Goal: Check status: Check status

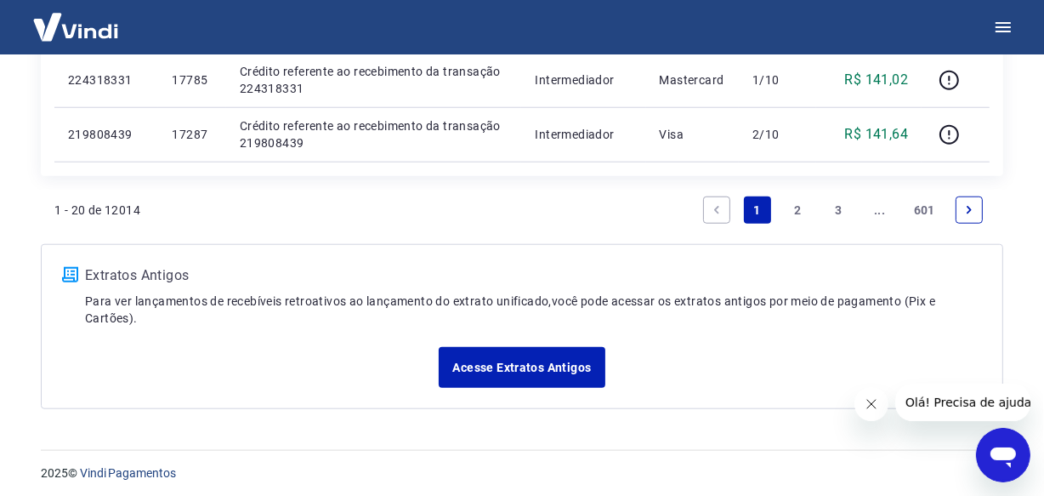
scroll to position [1472, 0]
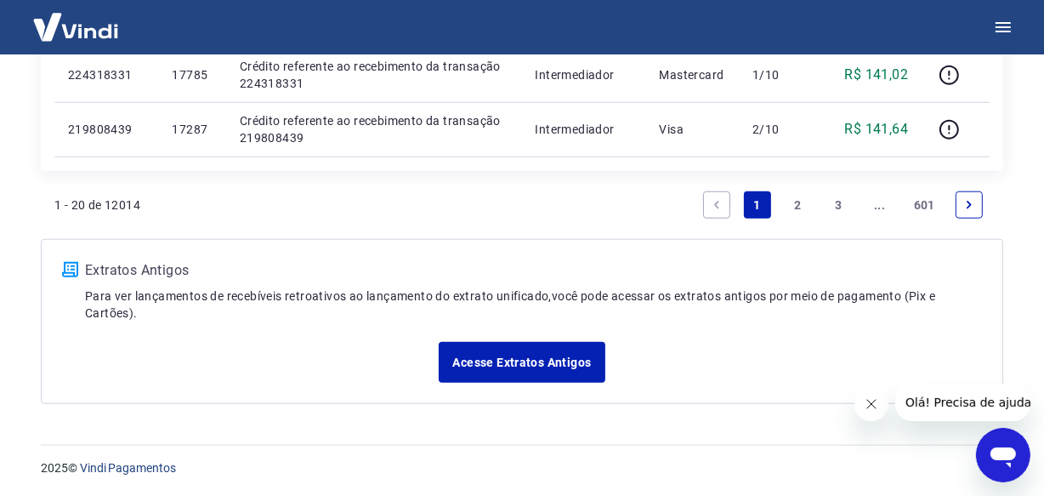
click at [876, 205] on link "..." at bounding box center [880, 204] width 27 height 27
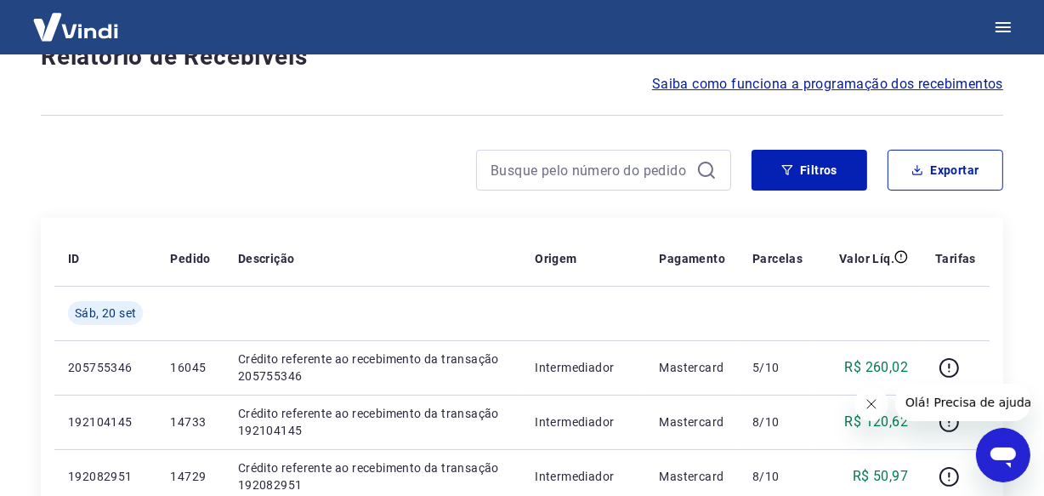
scroll to position [1472, 0]
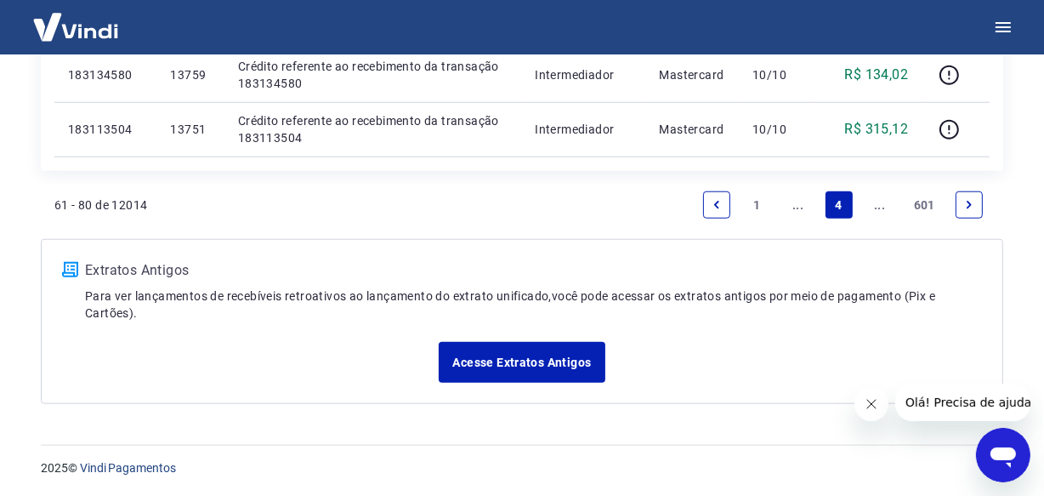
click at [876, 205] on link "..." at bounding box center [880, 204] width 27 height 27
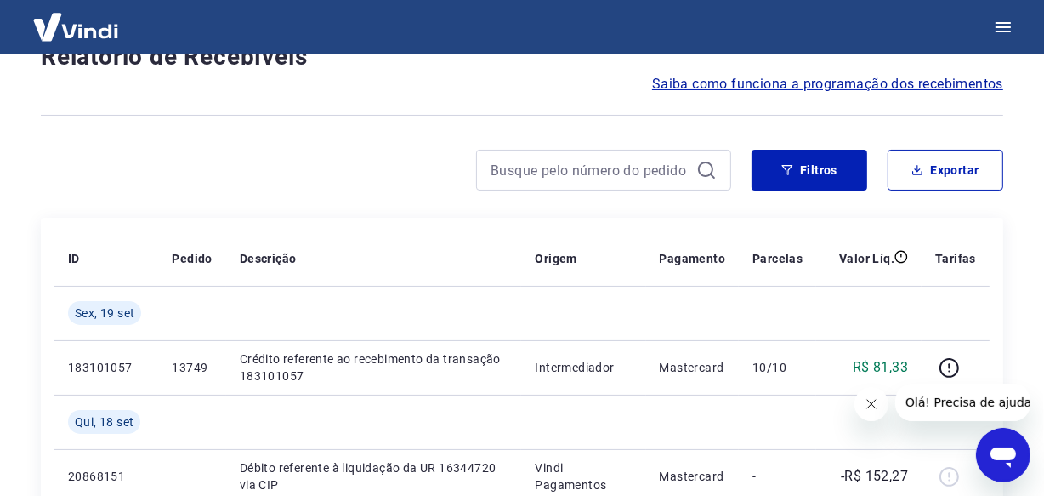
scroll to position [1582, 0]
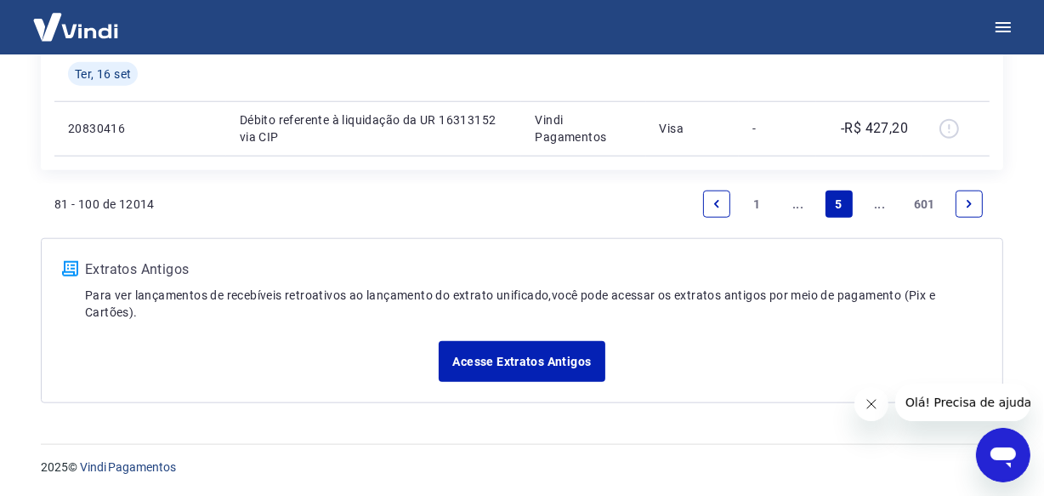
click at [876, 205] on link "..." at bounding box center [880, 203] width 27 height 27
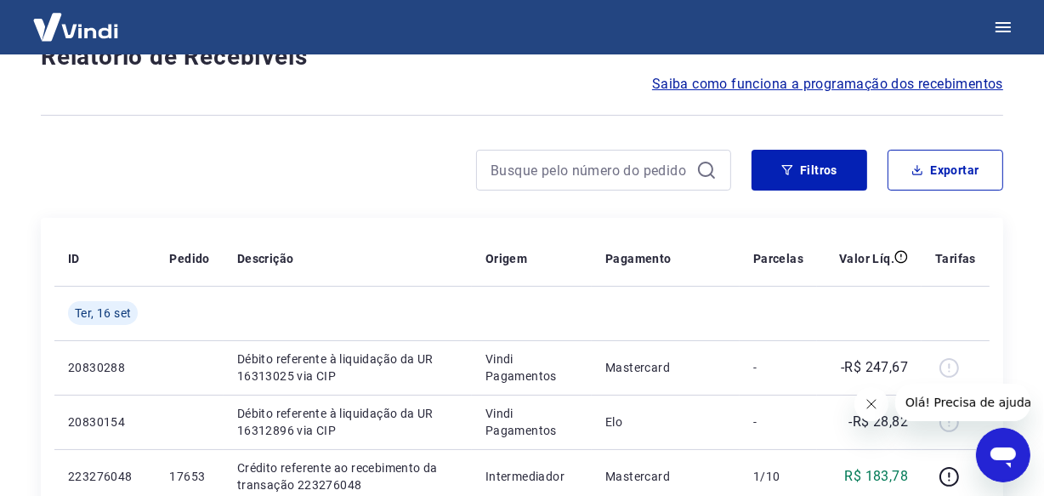
scroll to position [1472, 0]
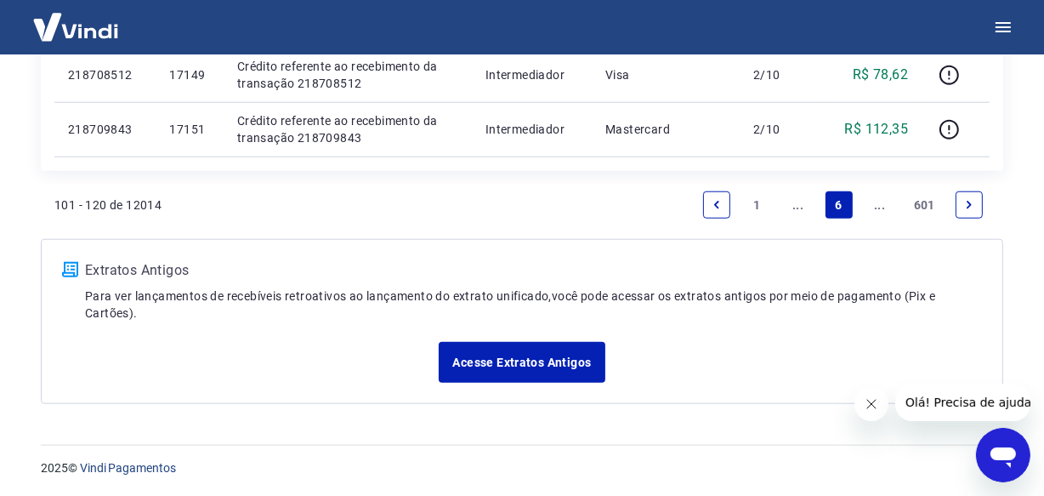
click at [876, 205] on link "..." at bounding box center [880, 204] width 27 height 27
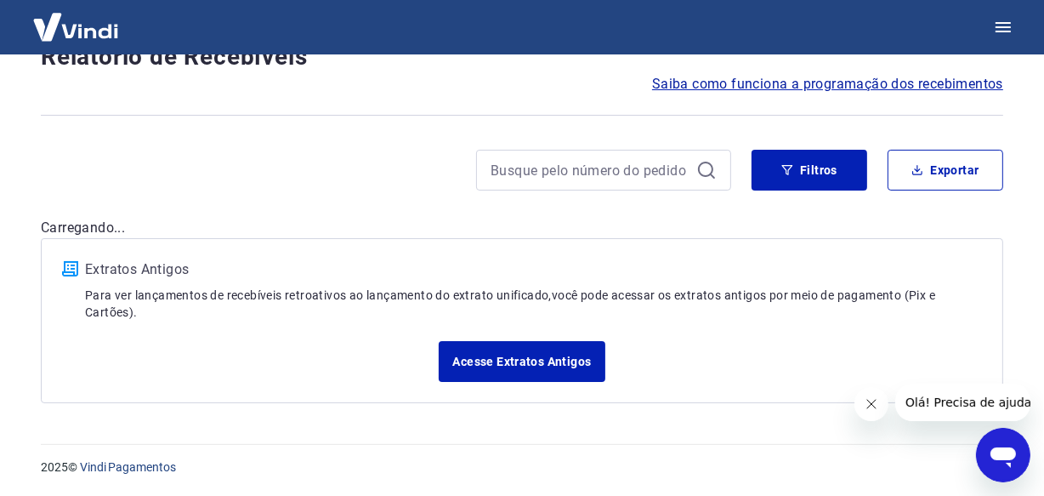
scroll to position [1526, 0]
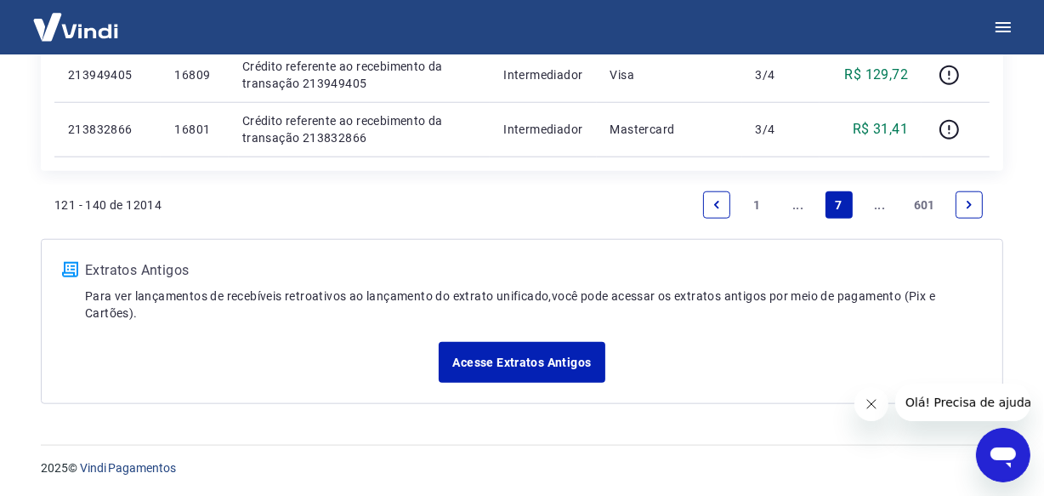
click at [876, 205] on link "..." at bounding box center [880, 204] width 27 height 27
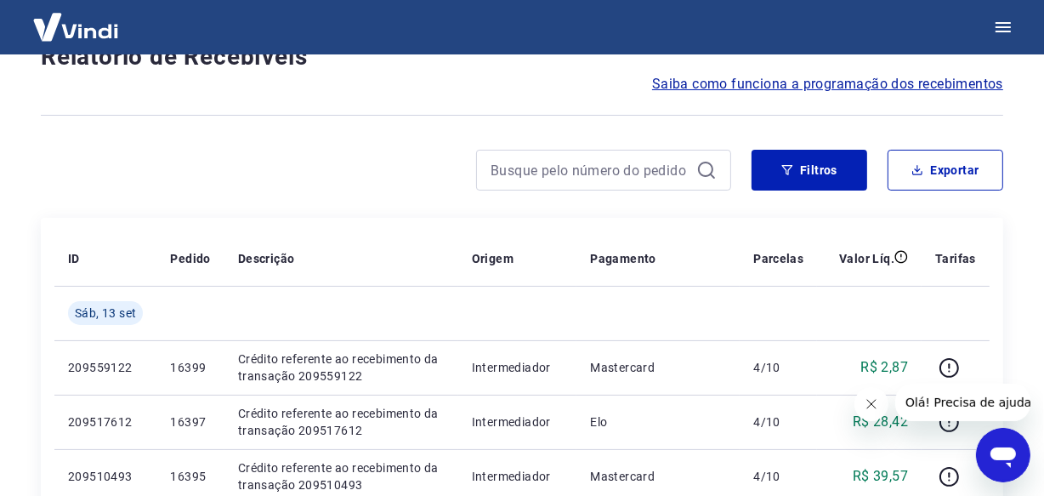
scroll to position [1526, 0]
